Goal: Task Accomplishment & Management: Use online tool/utility

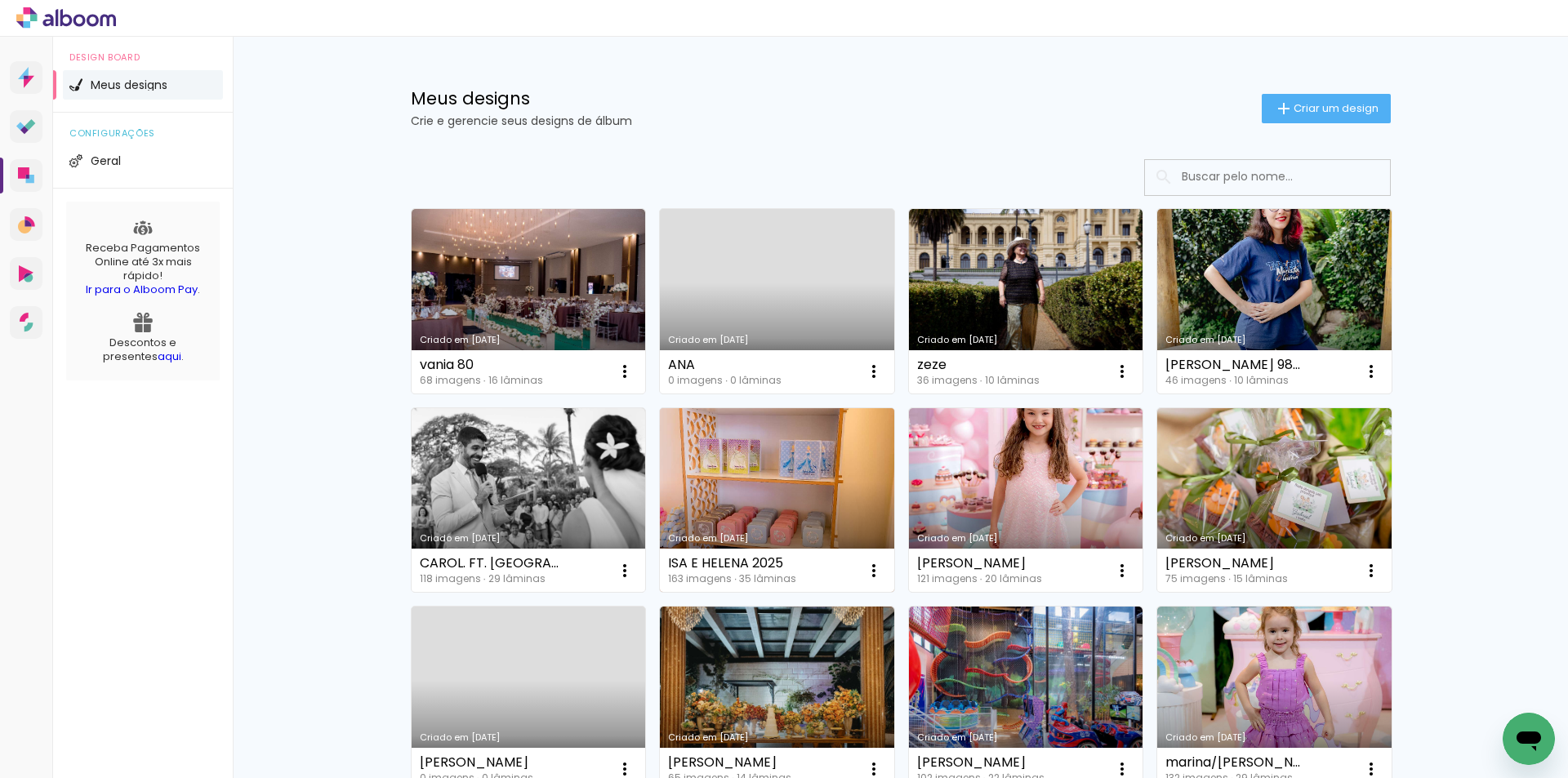
click at [819, 471] on link "Criado em [DATE]" at bounding box center [777, 501] width 234 height 185
